Goal: Transaction & Acquisition: Book appointment/travel/reservation

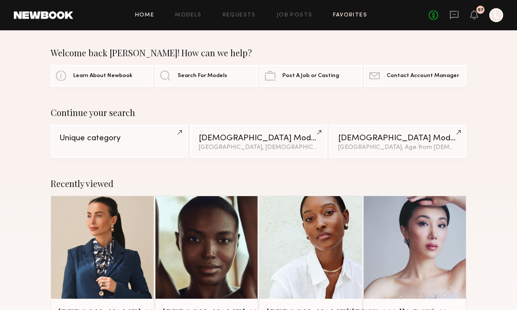
click at [345, 17] on link "Favorites" at bounding box center [350, 16] width 34 height 6
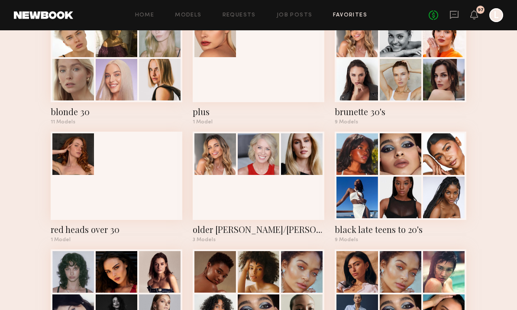
scroll to position [542, 0]
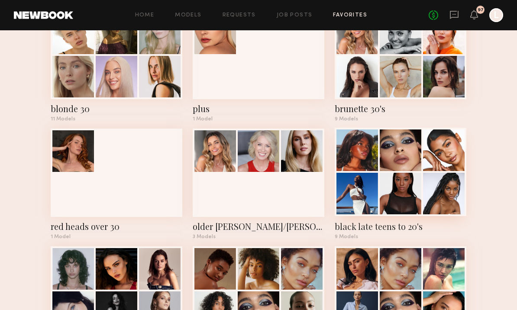
click at [461, 188] on div at bounding box center [444, 194] width 42 height 42
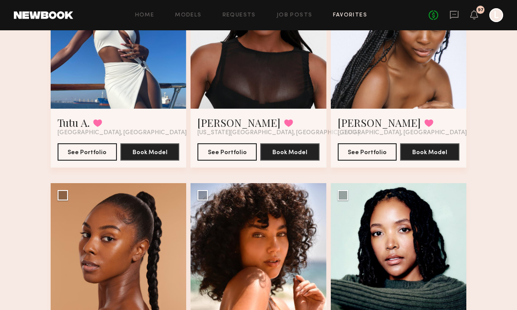
scroll to position [406, 0]
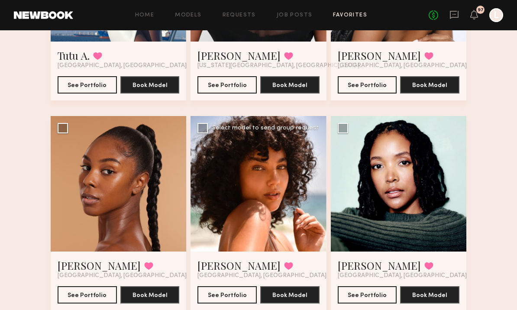
click at [301, 218] on div at bounding box center [259, 184] width 136 height 136
click at [306, 211] on div at bounding box center [259, 184] width 136 height 136
click at [244, 298] on button "See Portfolio" at bounding box center [227, 294] width 59 height 17
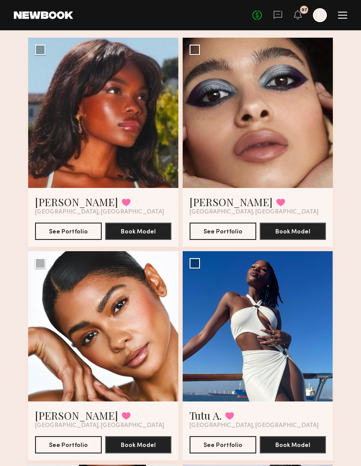
scroll to position [0, 0]
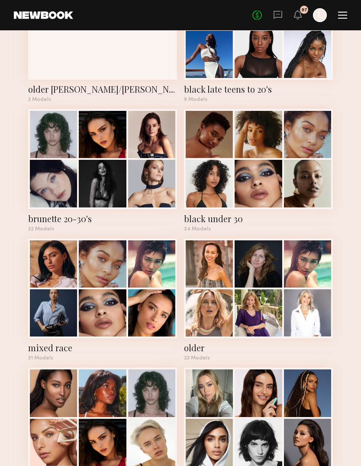
scroll to position [1137, 0]
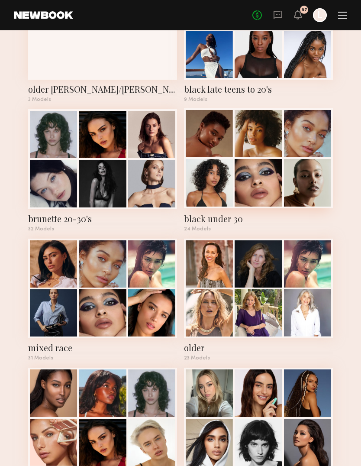
click at [214, 217] on div "black under 30" at bounding box center [258, 219] width 149 height 12
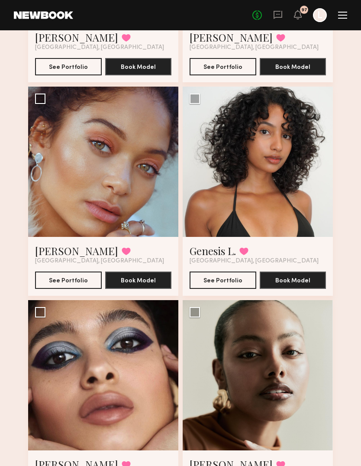
scroll to position [228, 0]
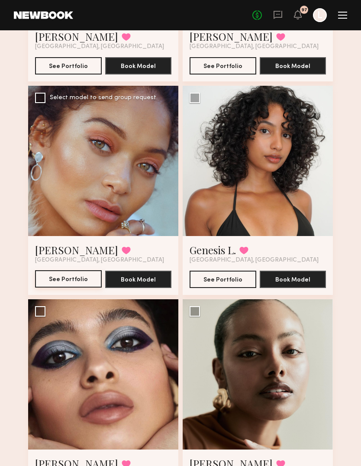
click at [85, 280] on button "See Portfolio" at bounding box center [68, 279] width 67 height 17
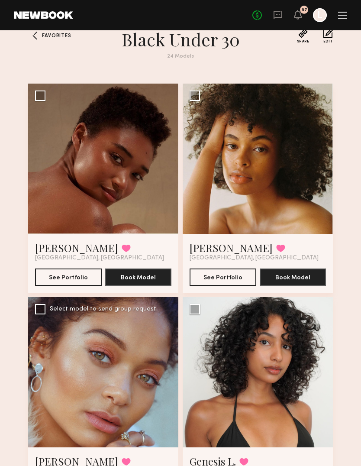
scroll to position [0, 0]
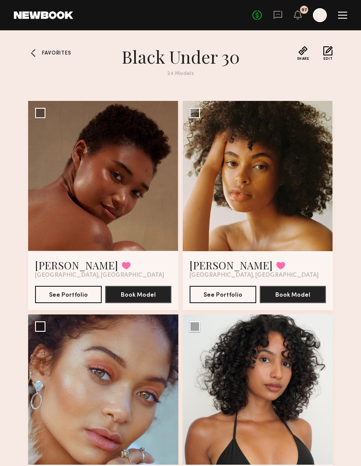
click at [38, 56] on div at bounding box center [35, 53] width 14 height 14
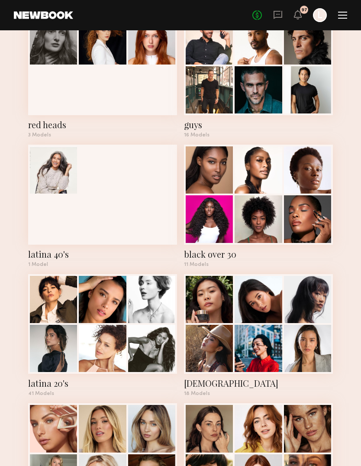
scroll to position [325, 0]
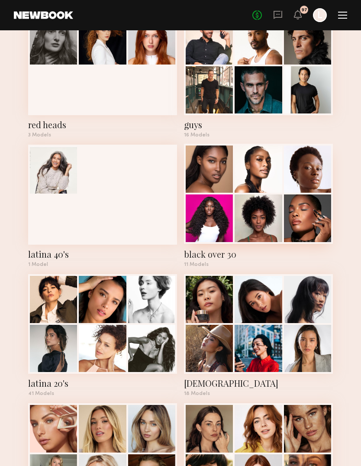
click at [230, 263] on div "11 Models" at bounding box center [258, 264] width 149 height 5
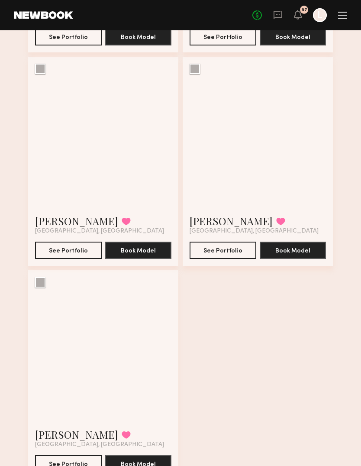
scroll to position [900, 0]
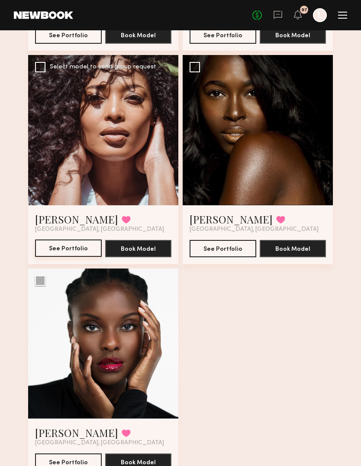
click at [96, 246] on button "See Portfolio" at bounding box center [68, 248] width 67 height 17
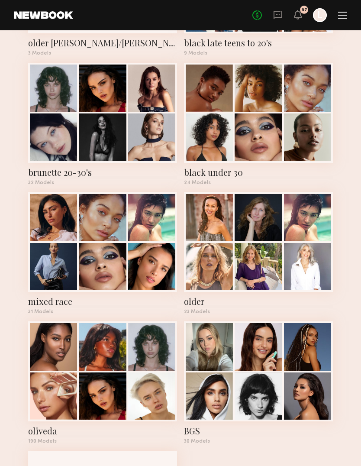
scroll to position [1183, 0]
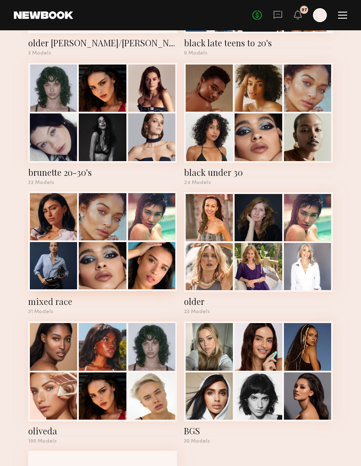
click at [67, 304] on div "mixed race" at bounding box center [102, 302] width 149 height 12
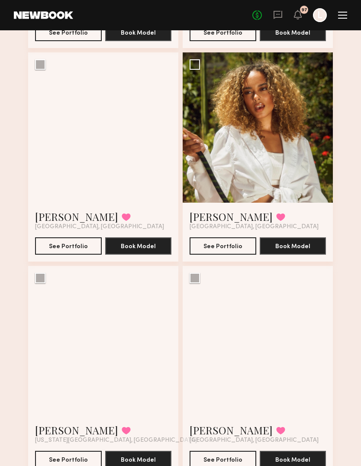
scroll to position [1971, 0]
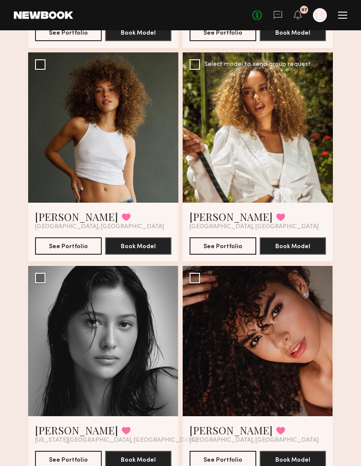
click at [288, 175] on div at bounding box center [258, 127] width 150 height 150
click at [240, 249] on button "See Portfolio" at bounding box center [223, 245] width 67 height 17
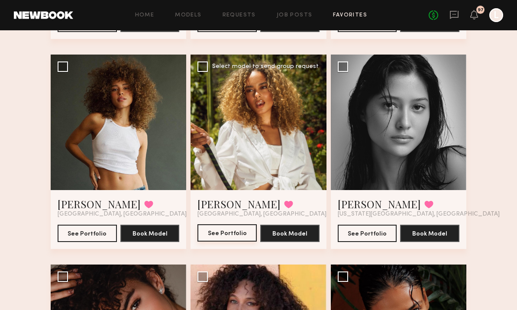
scroll to position [1307, 0]
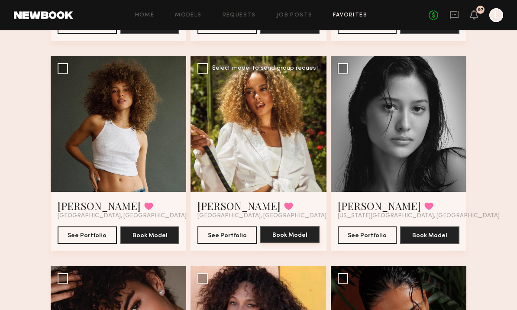
click at [298, 238] on button "Book Model" at bounding box center [289, 234] width 59 height 17
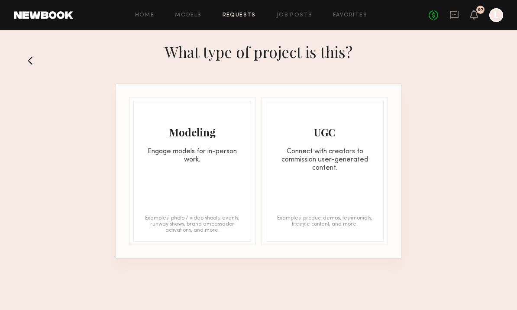
click at [222, 186] on div "Modeling Engage models for in-person work. Examples: photo / video shoots, even…" at bounding box center [192, 171] width 118 height 141
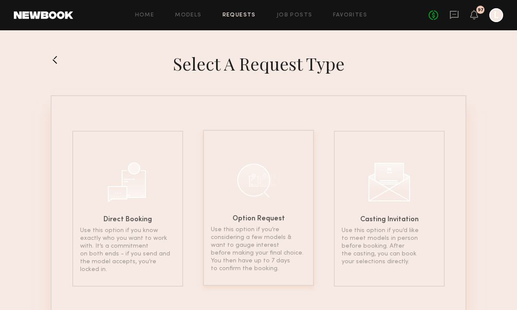
click at [265, 238] on p "Use this option if you’re considering a few models & want to gauge interest bef…" at bounding box center [258, 249] width 95 height 47
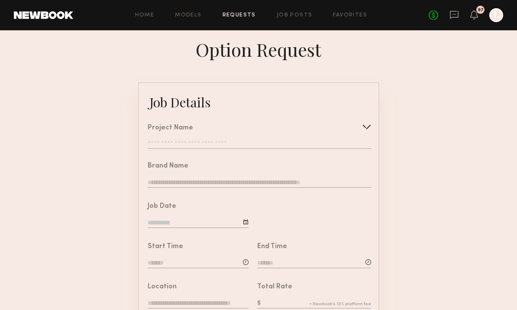
click at [371, 133] on div at bounding box center [367, 127] width 14 height 14
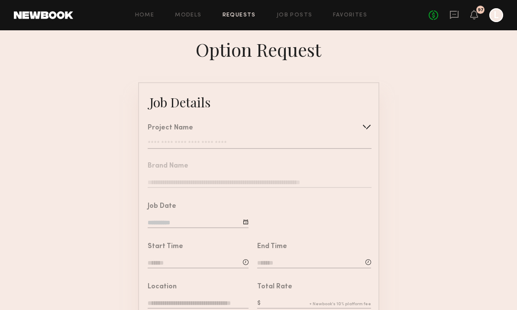
type input "**********"
type textarea "**********"
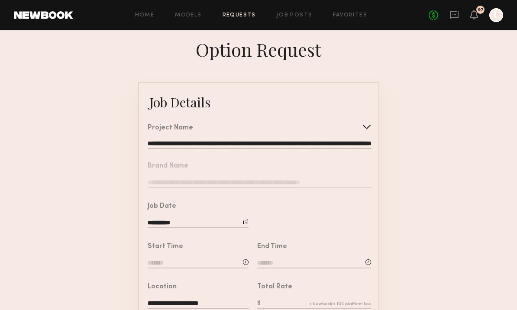
click at [250, 223] on div at bounding box center [314, 213] width 130 height 40
click at [251, 224] on div at bounding box center [314, 213] width 130 height 40
click at [244, 228] on input "**********" at bounding box center [198, 224] width 101 height 10
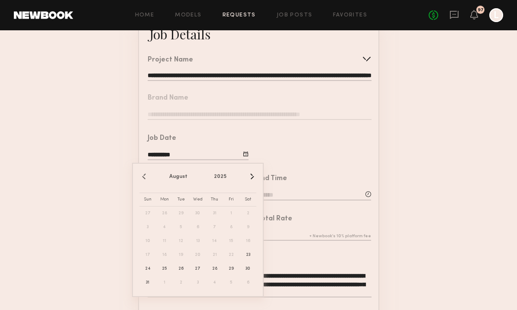
scroll to position [68, 0]
click at [183, 272] on span "26" at bounding box center [181, 269] width 14 height 14
type input "**********"
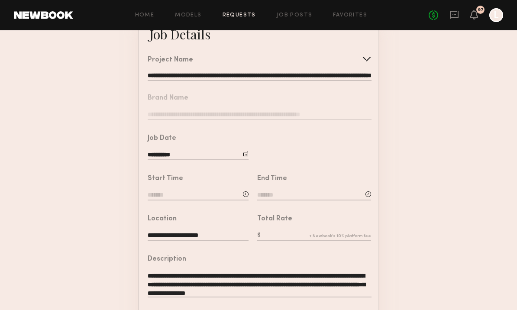
click at [203, 198] on input at bounding box center [198, 196] width 101 height 10
click at [180, 240] on input "text" at bounding box center [172, 232] width 32 height 16
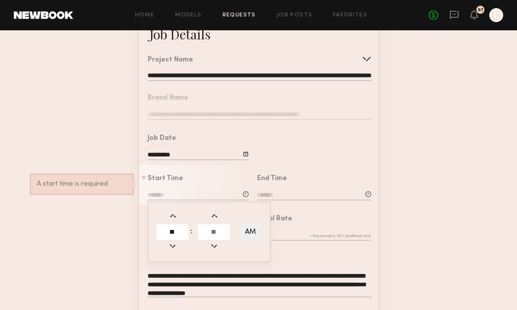
type input "**"
click at [216, 237] on input "text" at bounding box center [214, 232] width 32 height 16
type input "**"
click at [290, 195] on input at bounding box center [314, 196] width 114 height 10
type input "********"
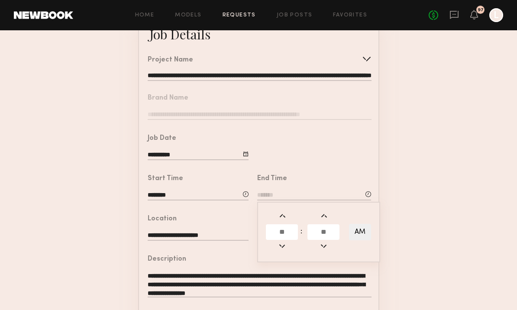
click at [272, 240] on input "text" at bounding box center [282, 232] width 32 height 16
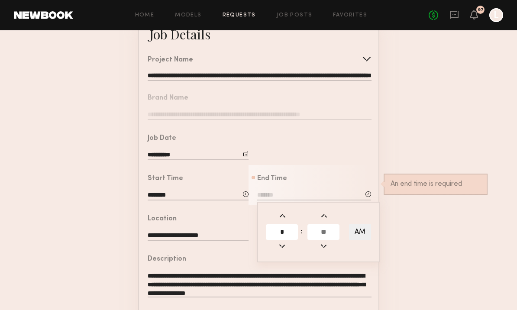
type input "*"
click at [322, 240] on input "text" at bounding box center [324, 232] width 32 height 16
type input "**"
click at [357, 240] on button "AM" at bounding box center [360, 232] width 22 height 16
type input "*******"
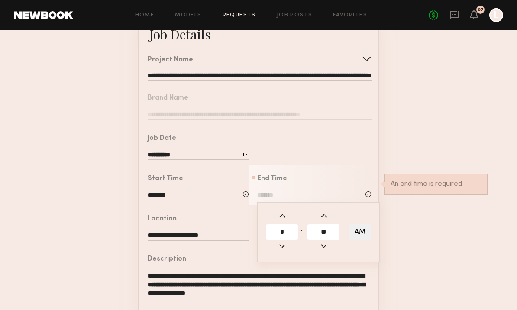
type input "**"
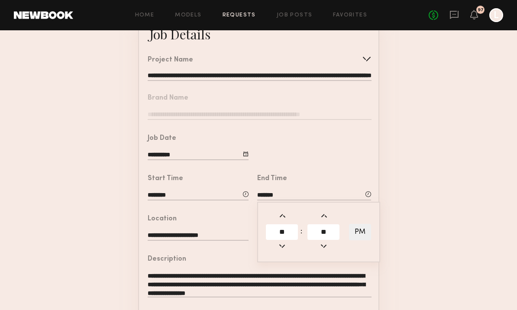
click at [410, 243] on form "**********" at bounding box center [258, 255] width 517 height 483
click at [213, 241] on input "**********" at bounding box center [198, 236] width 101 height 10
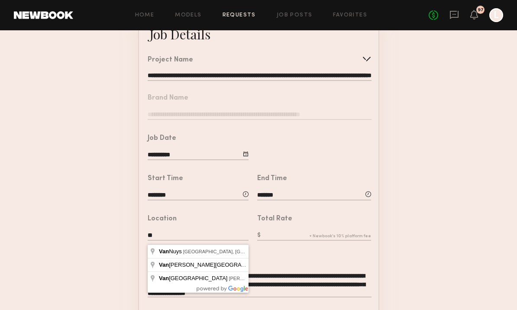
type input "*"
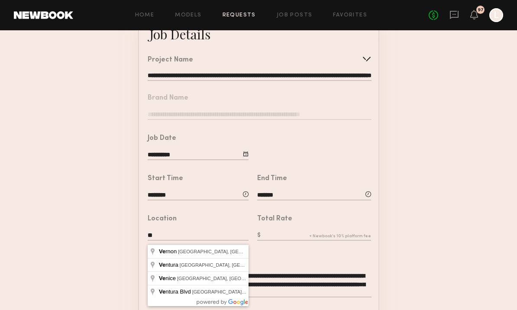
click at [0, 72] on html "**********" at bounding box center [258, 218] width 517 height 572
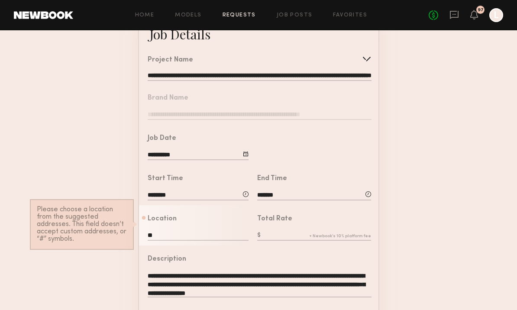
click at [0, 72] on form "**********" at bounding box center [258, 255] width 517 height 483
click at [169, 237] on input "**" at bounding box center [198, 236] width 101 height 10
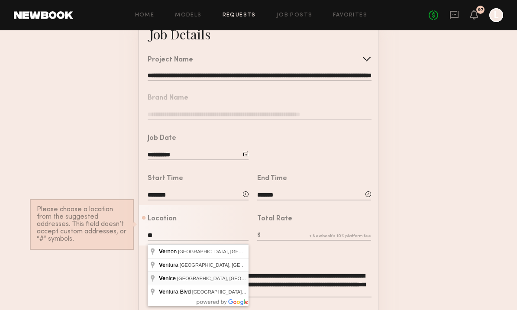
type input "**********"
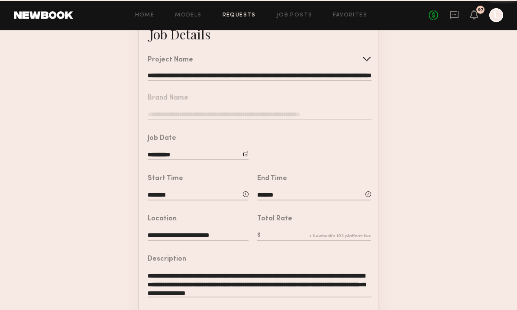
click at [284, 241] on input "text" at bounding box center [314, 236] width 114 height 10
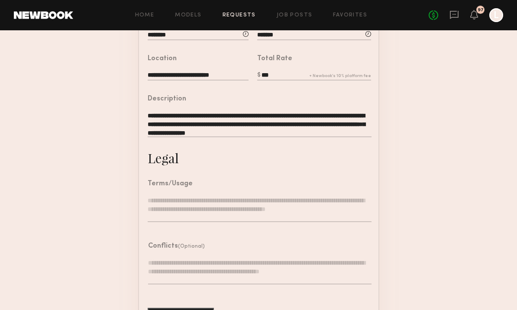
scroll to position [237, 0]
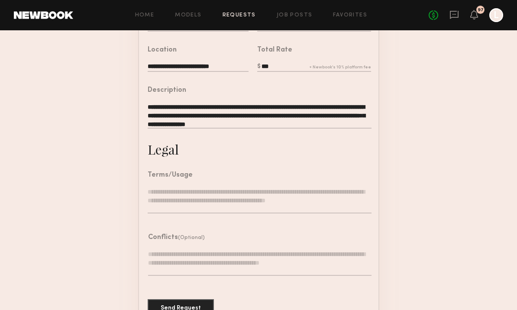
type input "***"
click at [315, 129] on textarea "**********" at bounding box center [260, 116] width 224 height 26
click at [169, 196] on textarea at bounding box center [260, 201] width 224 height 26
click at [166, 197] on textarea at bounding box center [260, 201] width 224 height 26
paste textarea "**********"
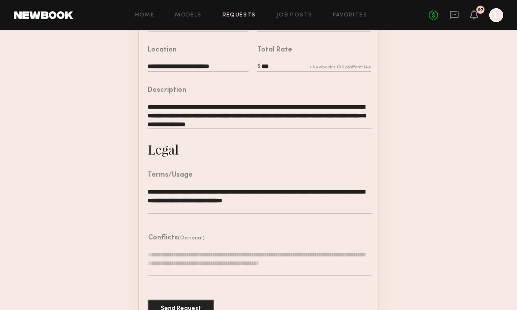
type textarea "**********"
click at [275, 265] on textarea at bounding box center [260, 263] width 224 height 26
click at [199, 310] on button "Send Request" at bounding box center [181, 307] width 66 height 17
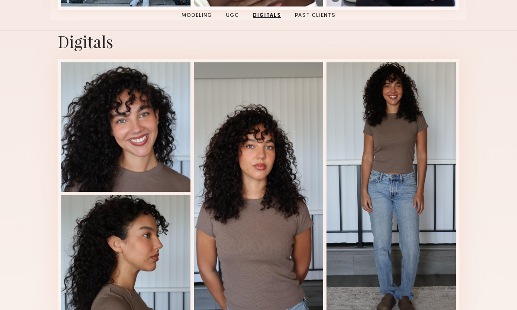
scroll to position [1972, 0]
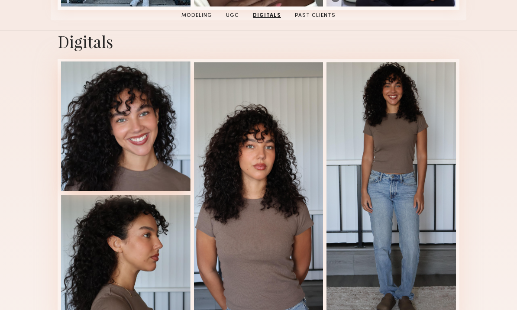
click at [99, 141] on div at bounding box center [126, 127] width 130 height 130
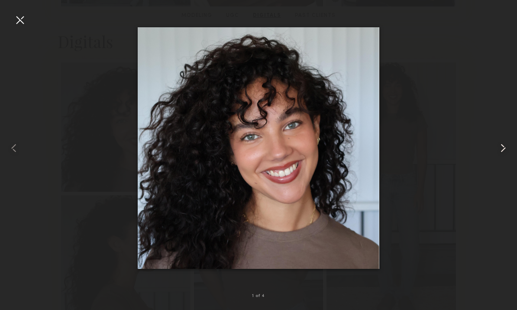
click at [502, 155] on common-icon at bounding box center [504, 148] width 14 height 14
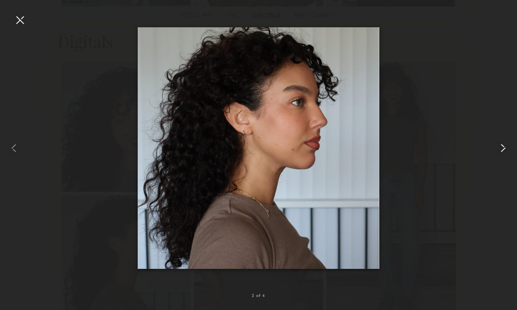
click at [499, 155] on common-icon at bounding box center [504, 148] width 14 height 14
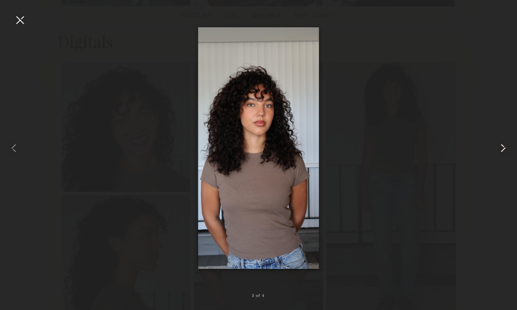
click at [500, 155] on common-icon at bounding box center [504, 148] width 14 height 14
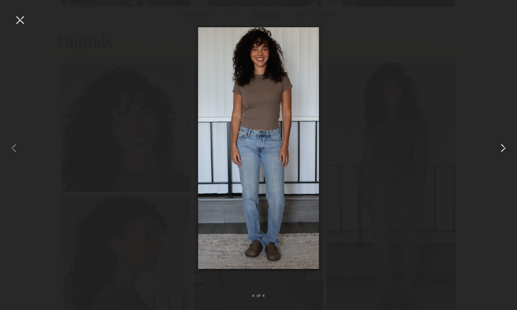
click at [500, 172] on div at bounding box center [507, 148] width 21 height 269
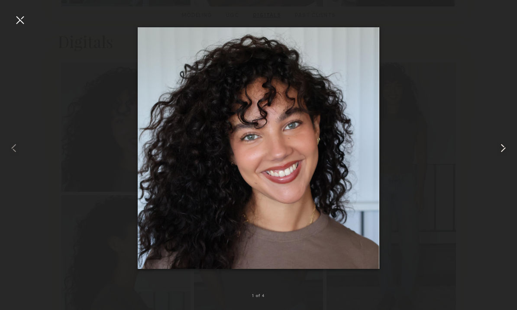
click at [502, 172] on div at bounding box center [507, 148] width 21 height 269
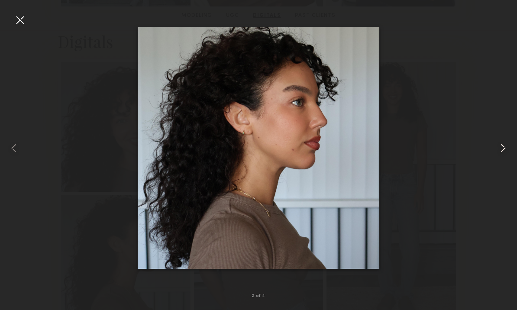
click at [499, 155] on common-icon at bounding box center [504, 148] width 14 height 14
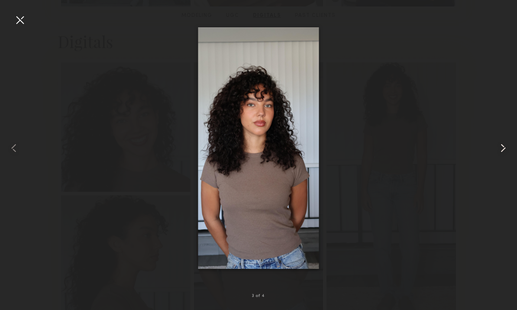
click at [500, 174] on div at bounding box center [507, 148] width 21 height 269
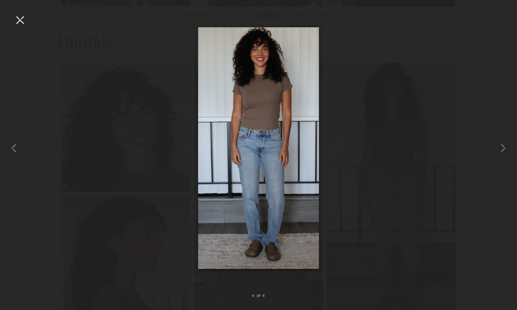
click at [481, 143] on div at bounding box center [258, 148] width 517 height 269
click at [16, 21] on div at bounding box center [20, 20] width 14 height 14
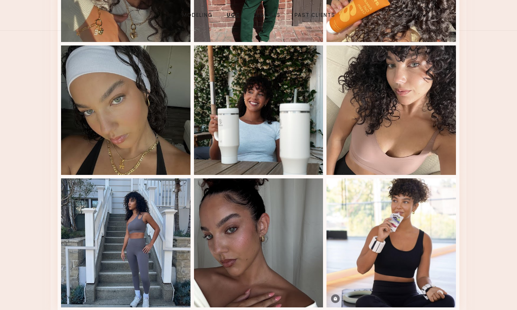
scroll to position [1671, 0]
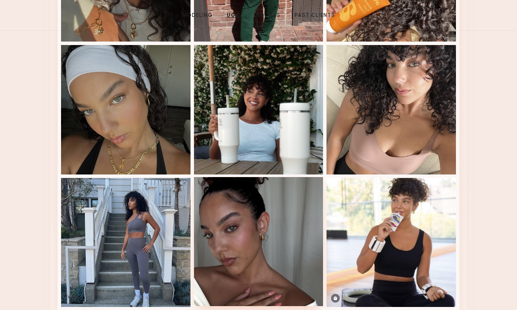
click at [278, 224] on div at bounding box center [259, 242] width 130 height 130
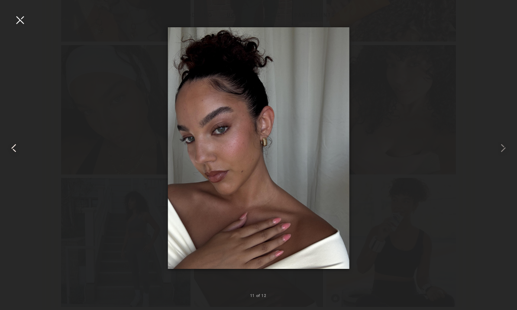
click at [18, 155] on common-icon at bounding box center [14, 148] width 14 height 14
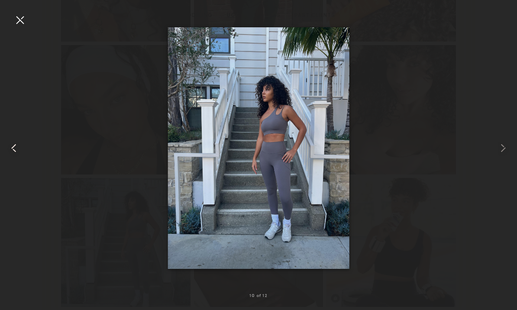
click at [16, 155] on common-icon at bounding box center [14, 148] width 14 height 14
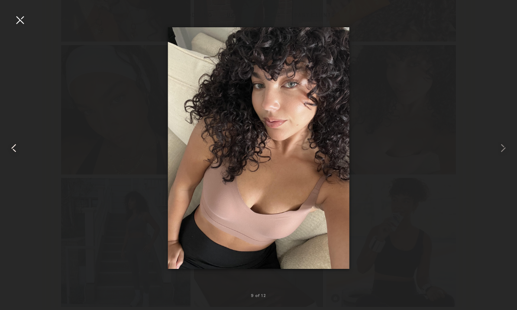
click at [10, 155] on common-icon at bounding box center [14, 148] width 14 height 14
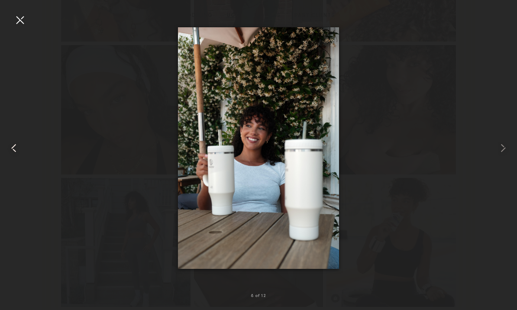
click at [13, 155] on common-icon at bounding box center [14, 148] width 14 height 14
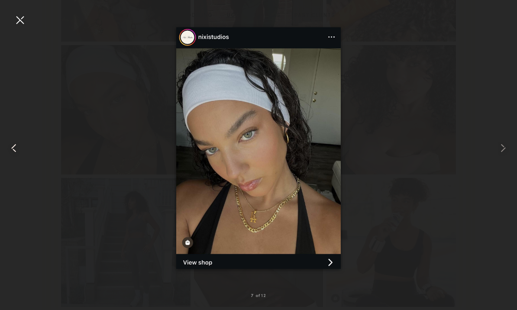
click at [13, 155] on common-icon at bounding box center [14, 148] width 14 height 14
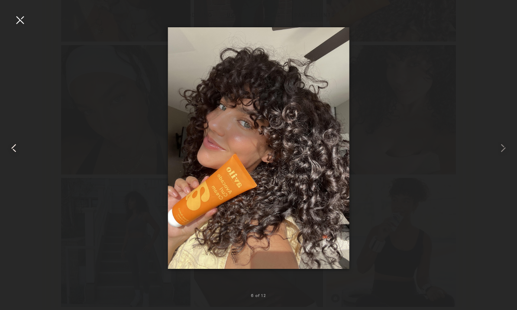
click at [10, 155] on common-icon at bounding box center [14, 148] width 14 height 14
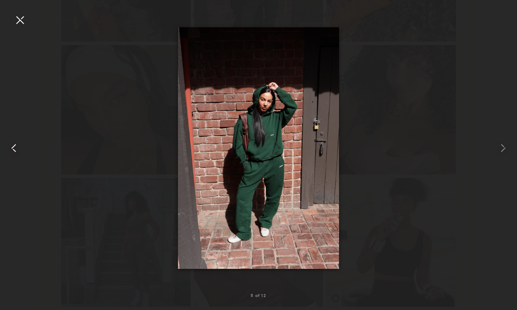
click at [12, 155] on common-icon at bounding box center [14, 148] width 14 height 14
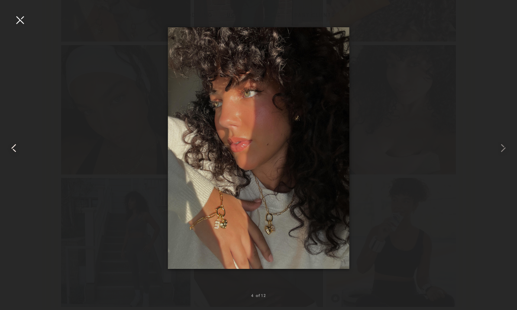
click at [12, 155] on common-icon at bounding box center [14, 148] width 14 height 14
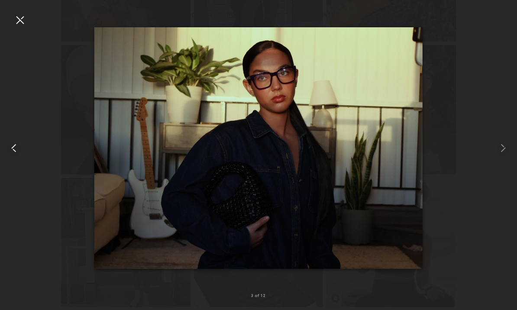
click at [11, 155] on common-icon at bounding box center [14, 148] width 14 height 14
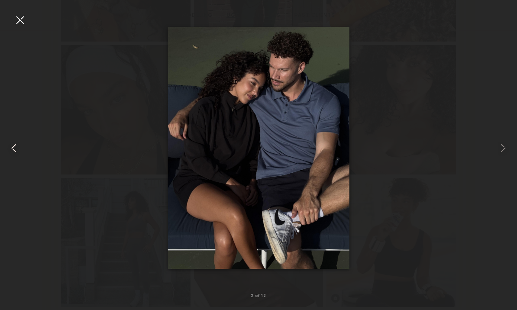
click at [12, 155] on common-icon at bounding box center [14, 148] width 14 height 14
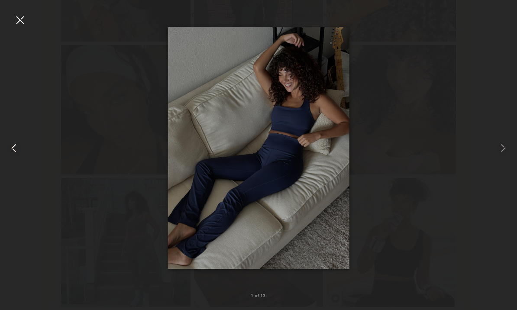
click at [13, 155] on common-icon at bounding box center [14, 148] width 14 height 14
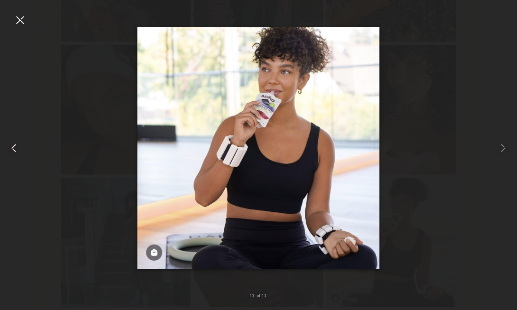
click at [19, 155] on common-icon at bounding box center [14, 148] width 14 height 14
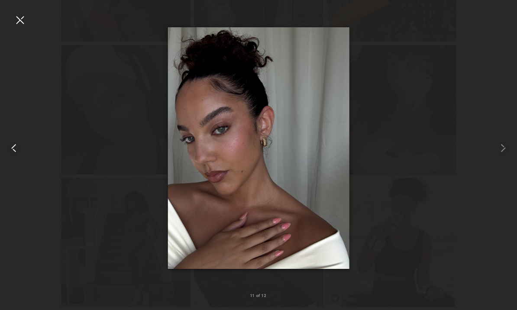
click at [19, 155] on common-icon at bounding box center [14, 148] width 14 height 14
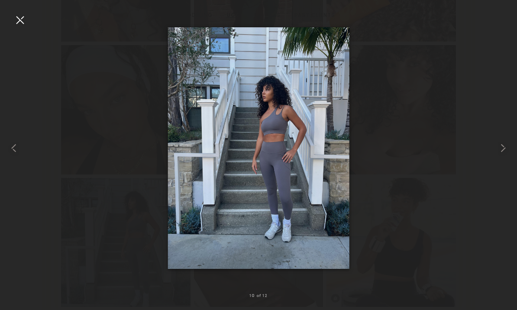
click at [29, 29] on div at bounding box center [258, 148] width 517 height 269
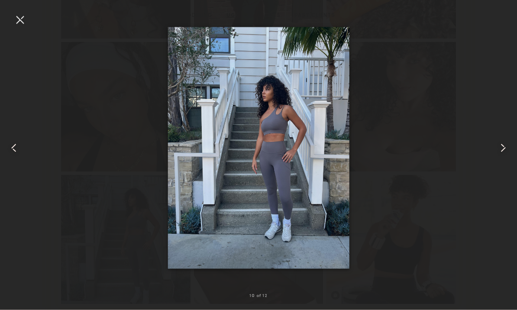
click at [18, 23] on div at bounding box center [20, 20] width 14 height 14
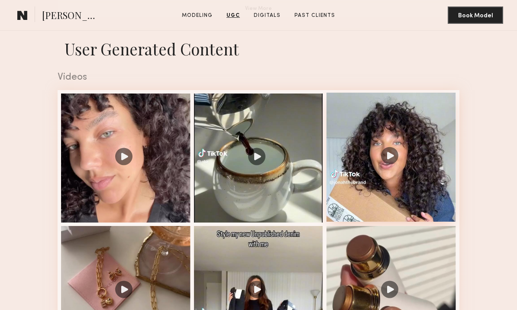
scroll to position [779, 0]
click at [404, 131] on div at bounding box center [392, 158] width 130 height 130
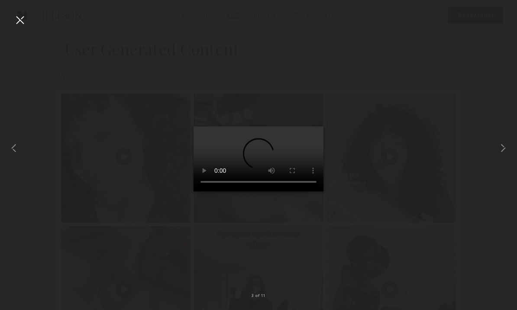
click at [321, 127] on video at bounding box center [259, 159] width 130 height 65
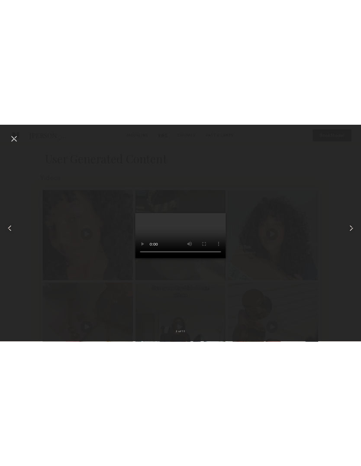
scroll to position [701, 0]
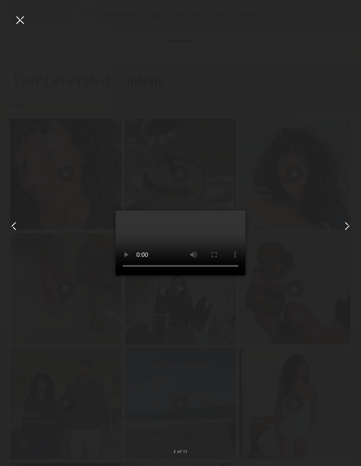
click at [348, 226] on common-icon at bounding box center [348, 226] width 14 height 14
click at [345, 228] on common-icon at bounding box center [348, 226] width 14 height 14
click at [348, 227] on common-icon at bounding box center [348, 226] width 14 height 14
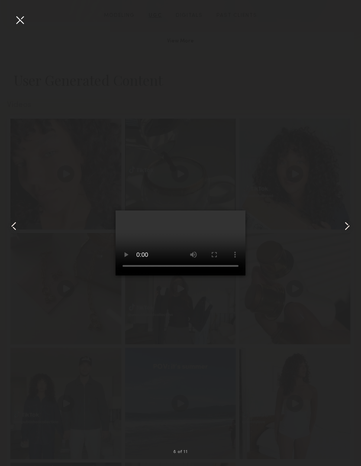
click at [348, 228] on common-icon at bounding box center [348, 226] width 14 height 14
click at [348, 222] on common-icon at bounding box center [348, 226] width 14 height 14
click at [346, 226] on common-icon at bounding box center [348, 226] width 14 height 14
click at [27, 32] on div at bounding box center [180, 226] width 361 height 425
click at [23, 26] on div at bounding box center [20, 20] width 14 height 14
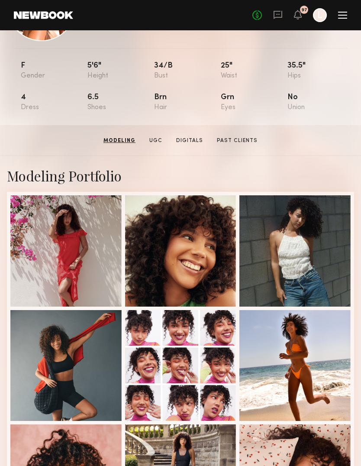
scroll to position [0, 0]
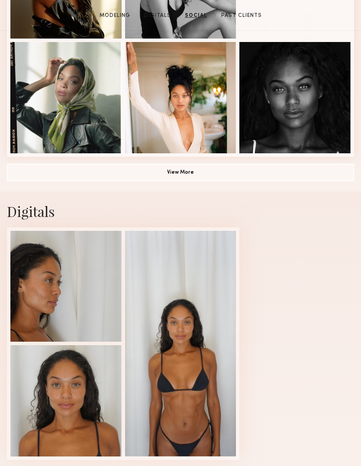
scroll to position [570, 0]
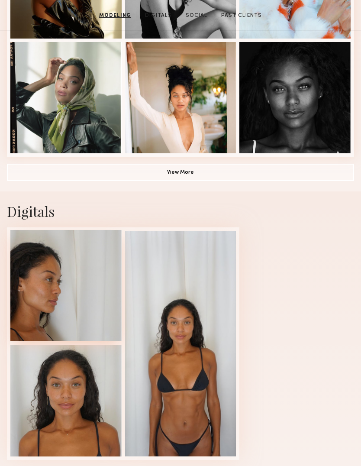
click at [99, 302] on div at bounding box center [65, 285] width 111 height 111
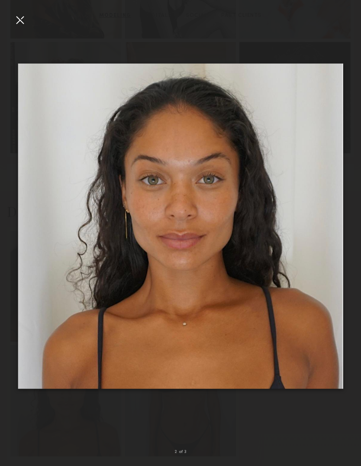
click at [26, 22] on div at bounding box center [20, 20] width 14 height 14
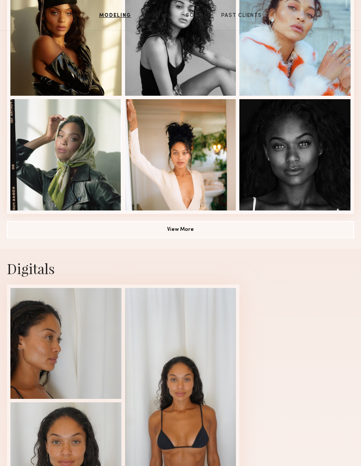
scroll to position [513, 0]
click at [247, 232] on button "View More" at bounding box center [181, 229] width 348 height 17
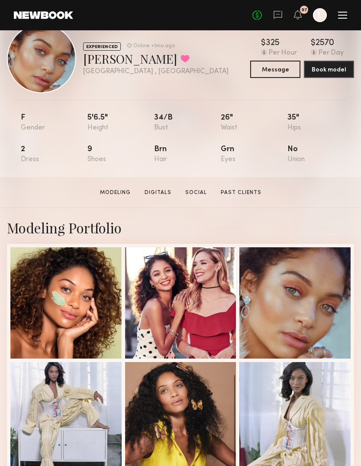
scroll to position [0, 0]
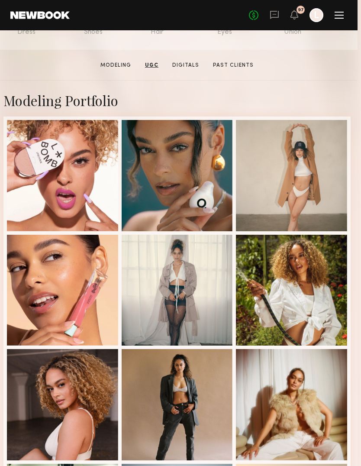
scroll to position [0, 3]
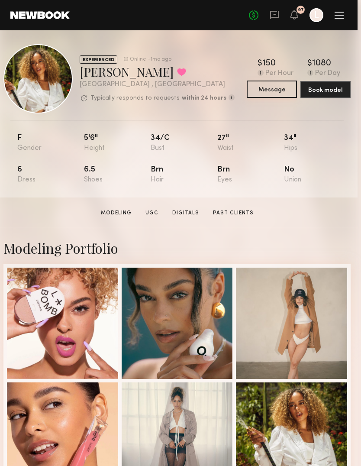
click at [283, 94] on button "Message" at bounding box center [272, 89] width 50 height 17
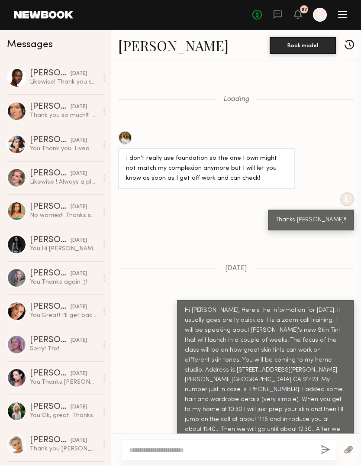
scroll to position [1285, 0]
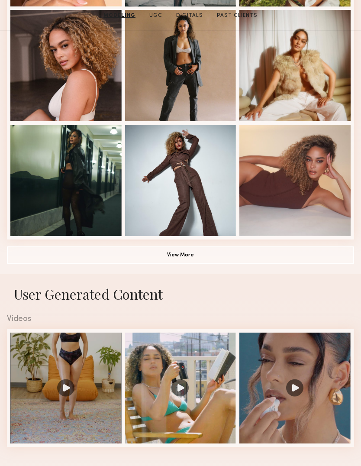
scroll to position [487, 0]
click at [267, 253] on button "View More" at bounding box center [181, 254] width 348 height 17
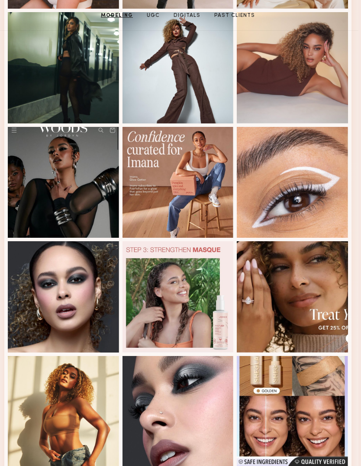
scroll to position [588, 3]
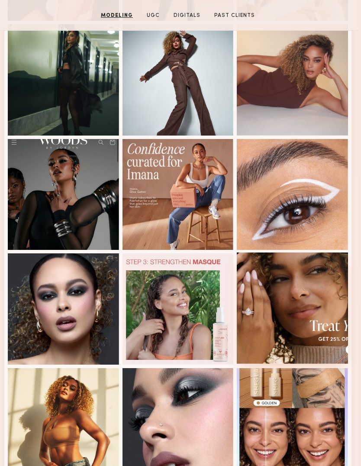
click at [331, 321] on div at bounding box center [292, 308] width 111 height 111
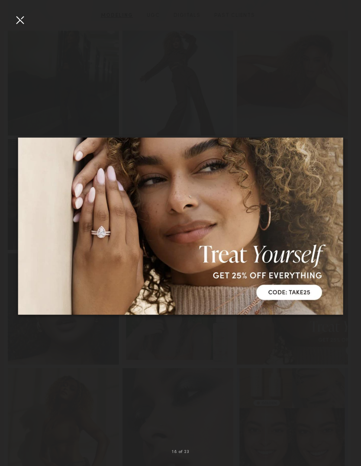
click at [322, 70] on div at bounding box center [180, 226] width 361 height 425
click at [26, 20] on div at bounding box center [20, 20] width 14 height 14
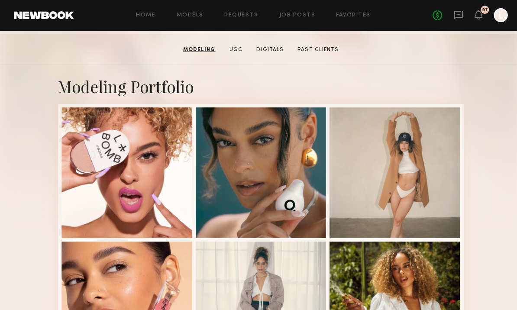
scroll to position [0, 0]
